Goal: Navigation & Orientation: Find specific page/section

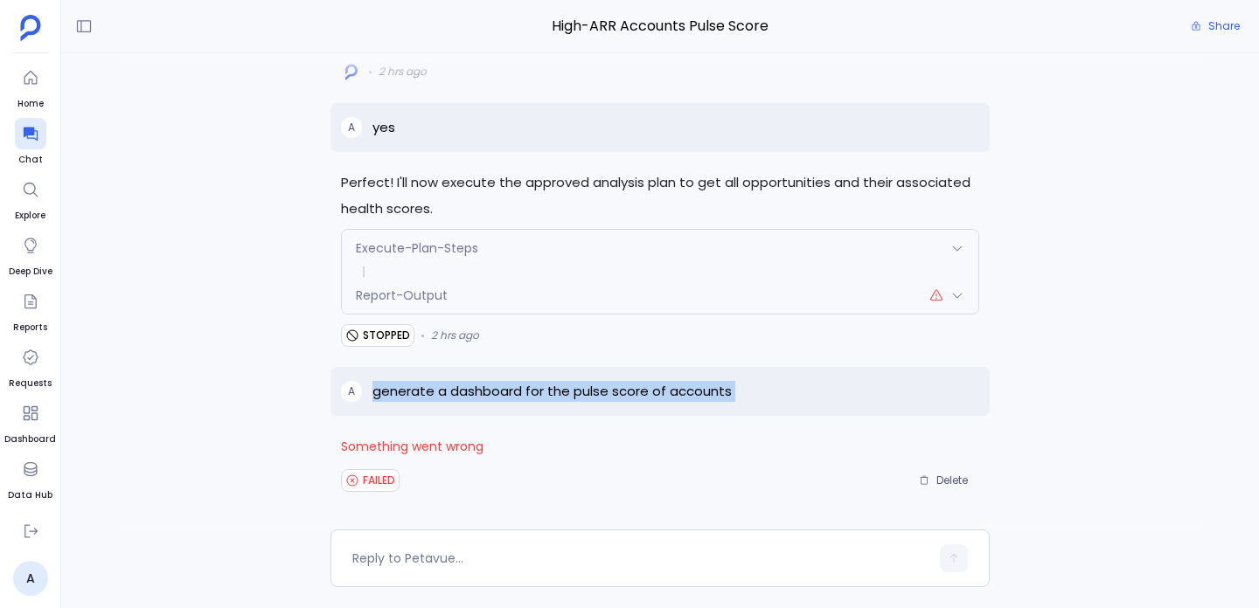
scroll to position [-332, 0]
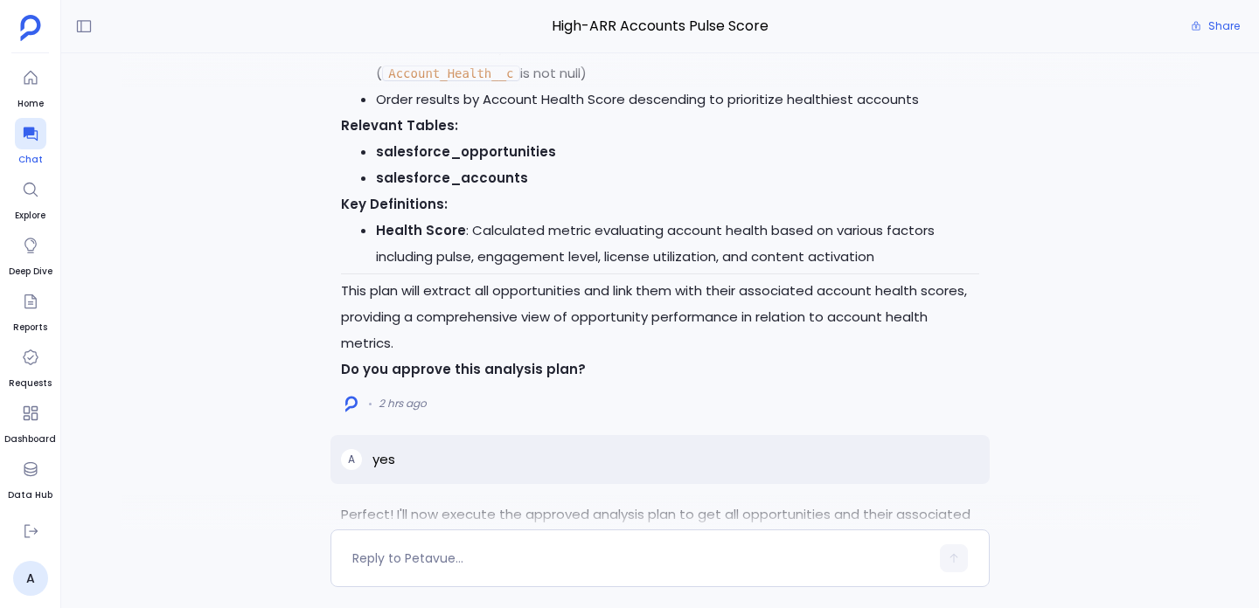
click at [28, 137] on icon at bounding box center [30, 135] width 14 height 14
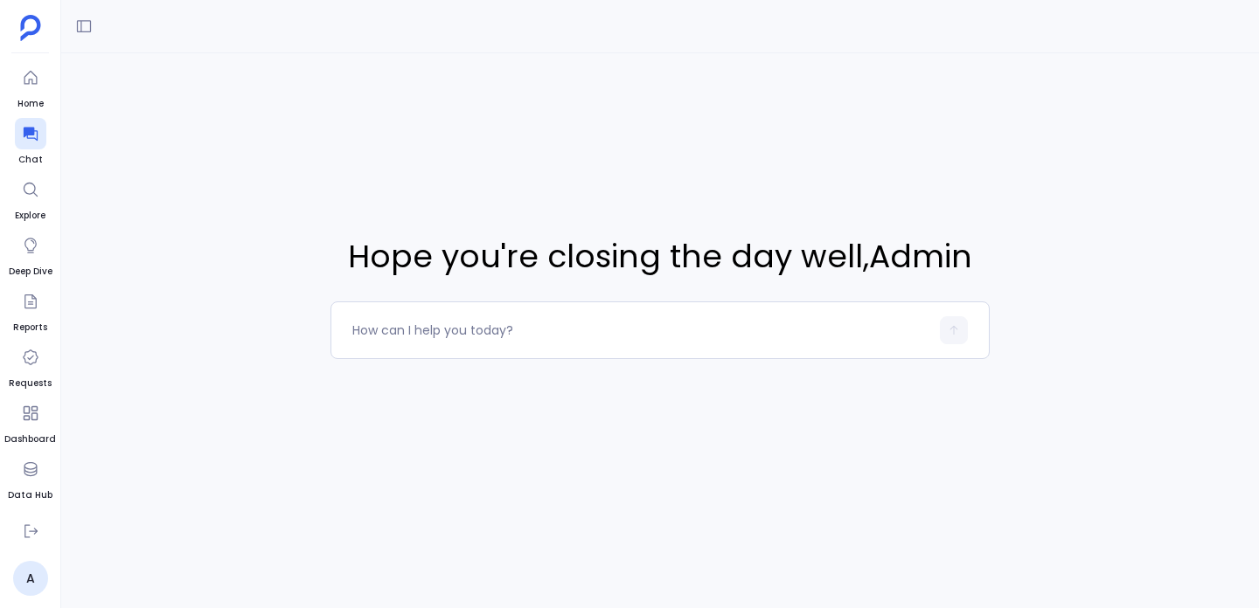
click at [10, 146] on ul "Home Chat Explore Deep Dive Reports Requests Dashboard Data Hub Settings" at bounding box center [30, 289] width 52 height 454
click at [11, 146] on ul "Home Chat Explore Deep Dive Reports Requests Dashboard Data Hub Settings" at bounding box center [30, 289] width 52 height 454
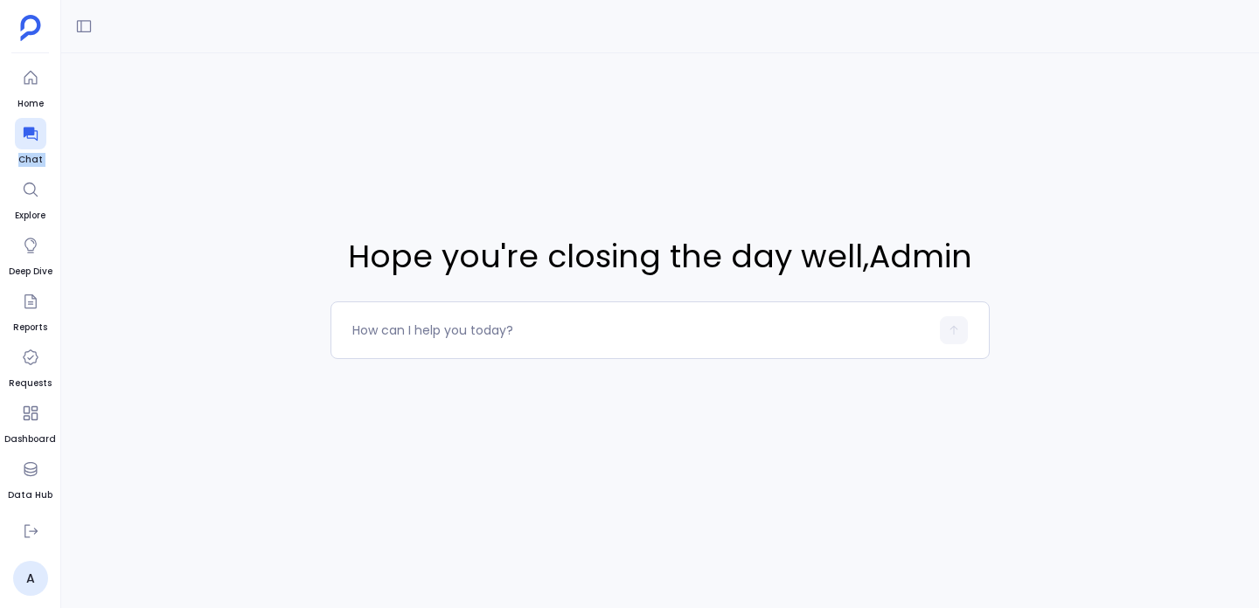
click at [11, 145] on ul "Home Chat Explore Deep Dive Reports Requests Dashboard Data Hub Settings" at bounding box center [30, 289] width 52 height 454
click at [18, 143] on div at bounding box center [30, 133] width 31 height 31
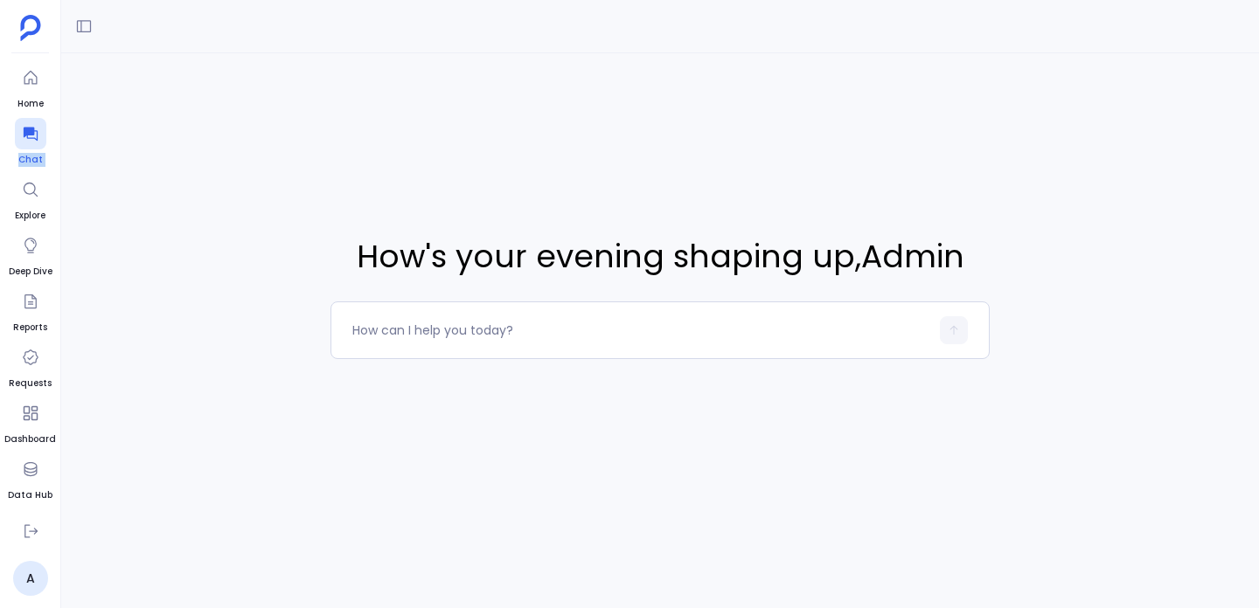
click at [18, 143] on div at bounding box center [30, 133] width 31 height 31
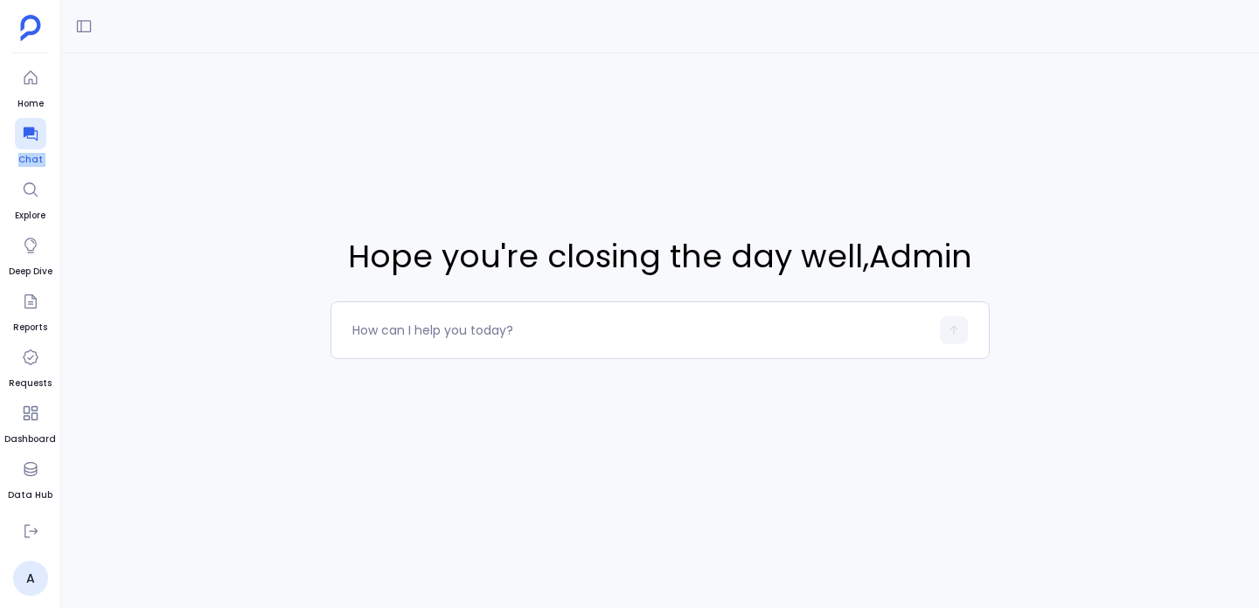
click at [18, 143] on div at bounding box center [30, 133] width 31 height 31
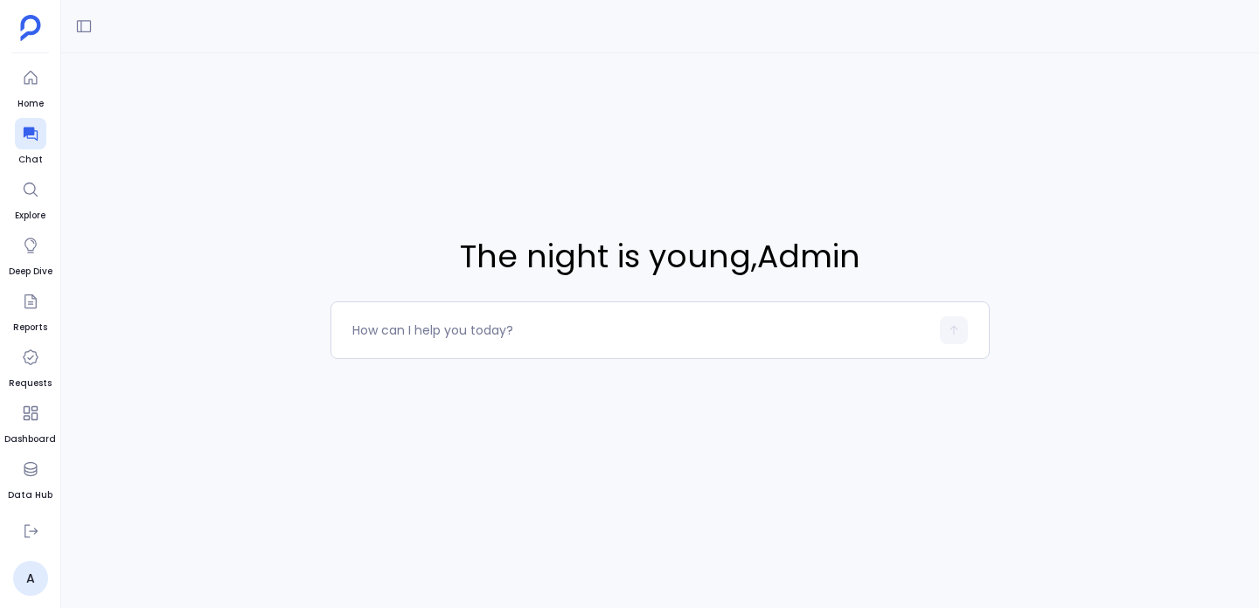
click at [157, 172] on div "The night is young , Admin" at bounding box center [660, 296] width 1198 height 487
click at [31, 133] on icon at bounding box center [30, 135] width 14 height 14
